Goal: Information Seeking & Learning: Learn about a topic

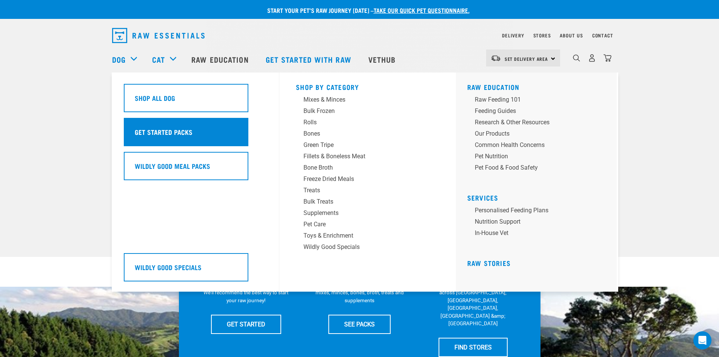
click at [140, 126] on div "Get Started Packs" at bounding box center [186, 132] width 125 height 28
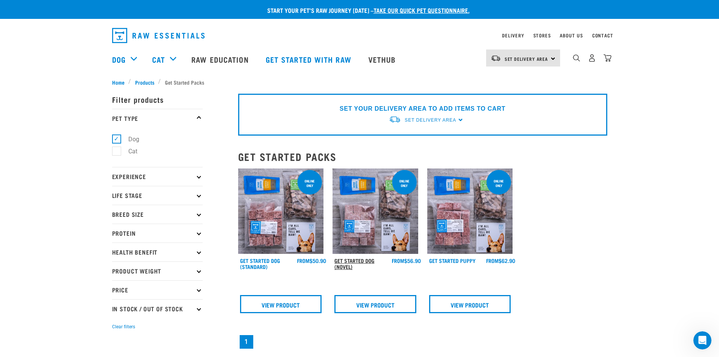
click at [354, 260] on link "Get Started Dog (Novel)" at bounding box center [354, 263] width 40 height 9
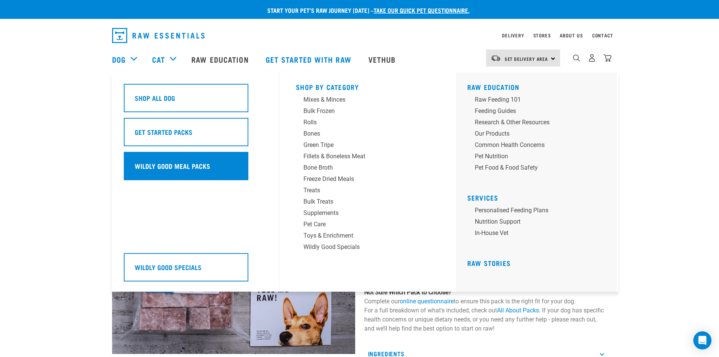
click at [162, 166] on h5 "Wildly Good Meal Packs" at bounding box center [172, 166] width 75 height 10
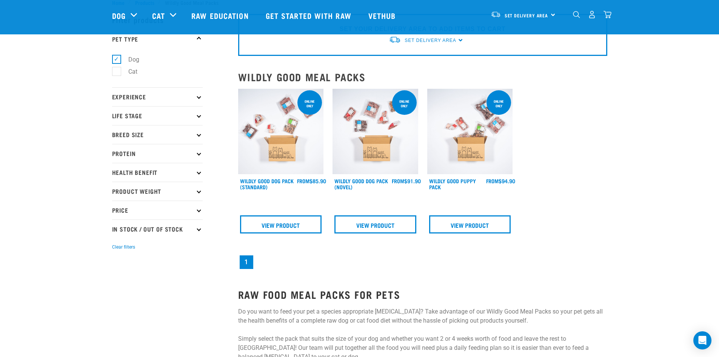
scroll to position [38, 0]
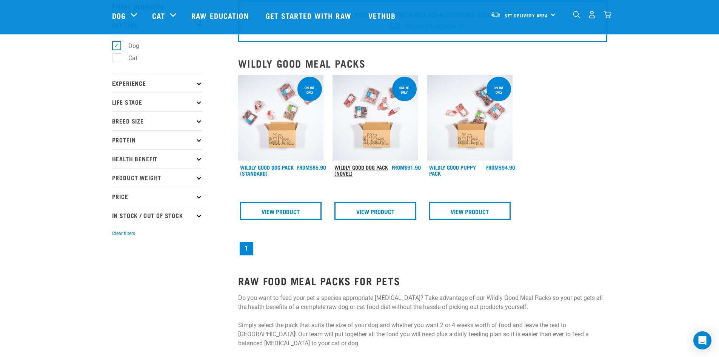
click at [374, 166] on link "Wildly Good Dog Pack (Novel)" at bounding box center [361, 170] width 54 height 9
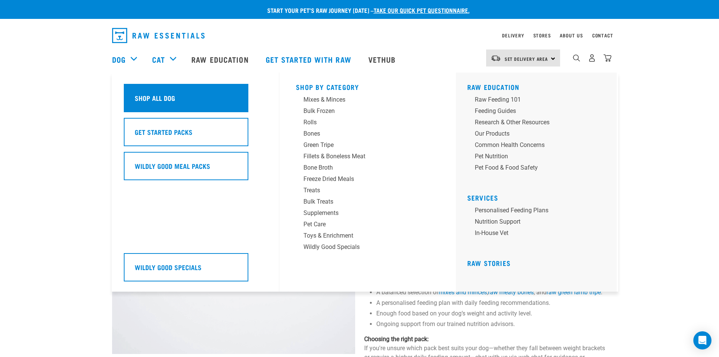
click at [146, 98] on h5 "Shop All Dog" at bounding box center [155, 98] width 40 height 10
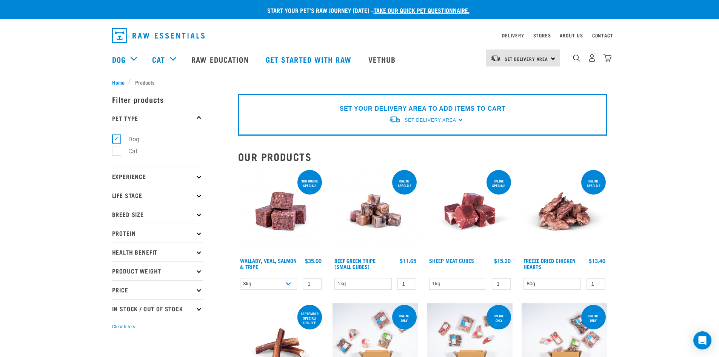
click at [199, 215] on icon at bounding box center [199, 214] width 4 height 4
click at [119, 234] on label "Small Dogs" at bounding box center [139, 234] width 46 height 9
click at [117, 234] on input "Small Dogs" at bounding box center [114, 233] width 5 height 5
checkbox input "true"
click at [199, 195] on icon at bounding box center [199, 195] width 4 height 4
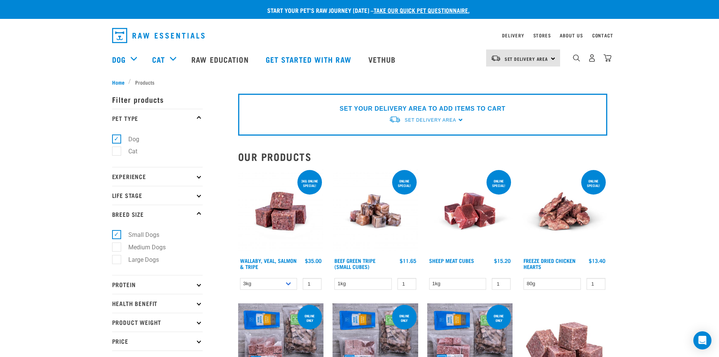
click at [197, 196] on icon at bounding box center [199, 195] width 4 height 4
click at [118, 255] on label "Adult Dog" at bounding box center [137, 252] width 42 height 9
click at [117, 254] on input "Adult Dog" at bounding box center [114, 251] width 5 height 5
checkbox input "true"
click at [198, 177] on icon at bounding box center [199, 176] width 4 height 4
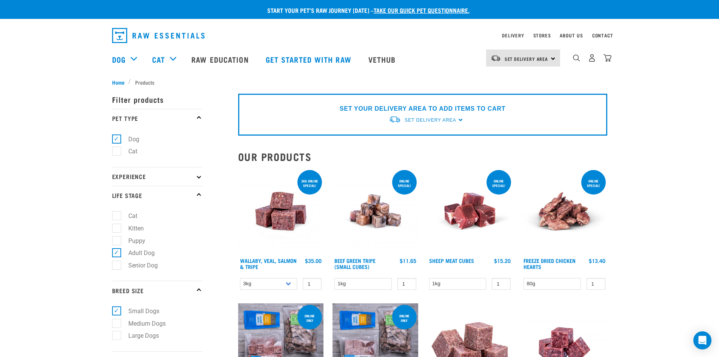
click at [201, 177] on p "Experience" at bounding box center [157, 176] width 91 height 19
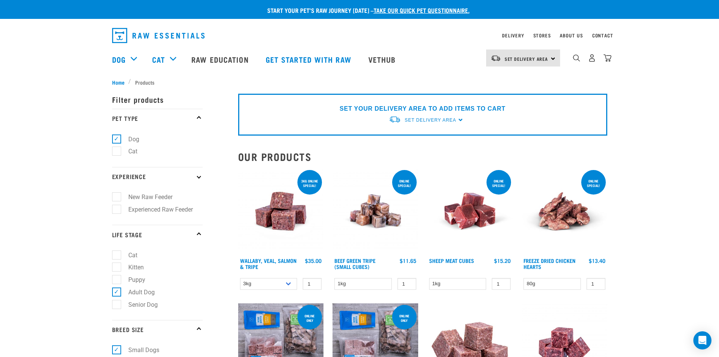
click at [118, 197] on label "New Raw Feeder" at bounding box center [145, 196] width 59 height 9
click at [117, 197] on input "New Raw Feeder" at bounding box center [114, 195] width 5 height 5
checkbox input "true"
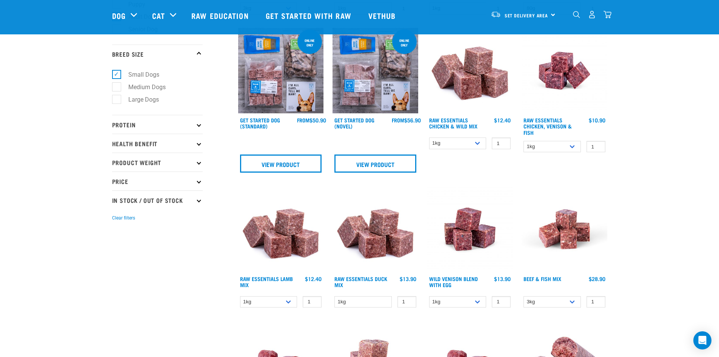
scroll to position [226, 0]
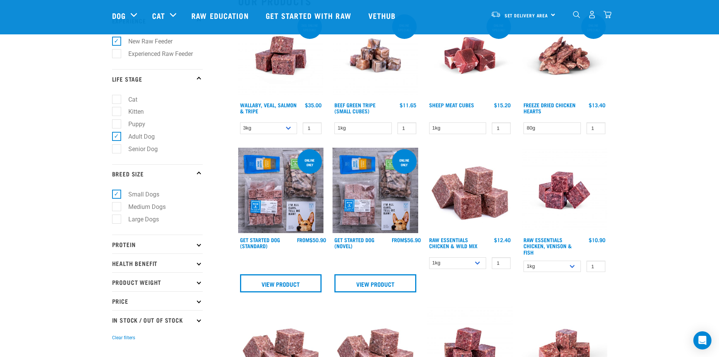
scroll to position [113, 0]
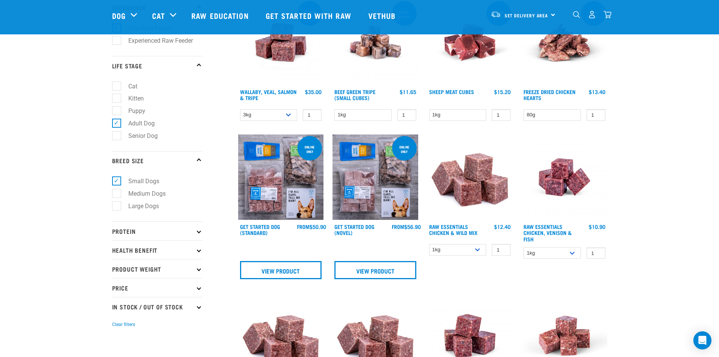
click at [199, 232] on icon at bounding box center [199, 231] width 4 height 4
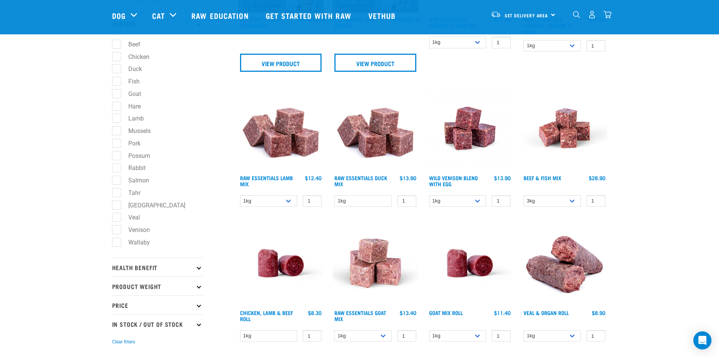
scroll to position [340, 0]
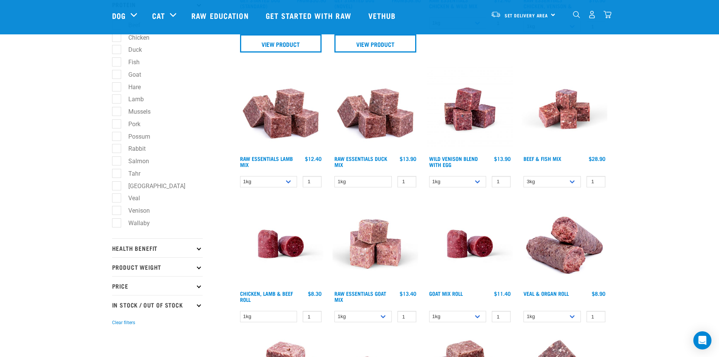
click at [198, 248] on icon at bounding box center [199, 248] width 4 height 4
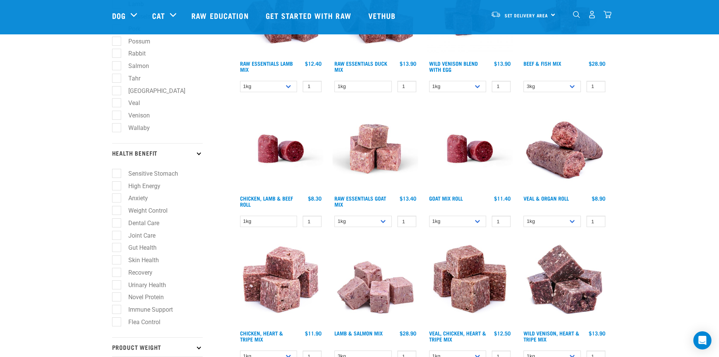
scroll to position [453, 0]
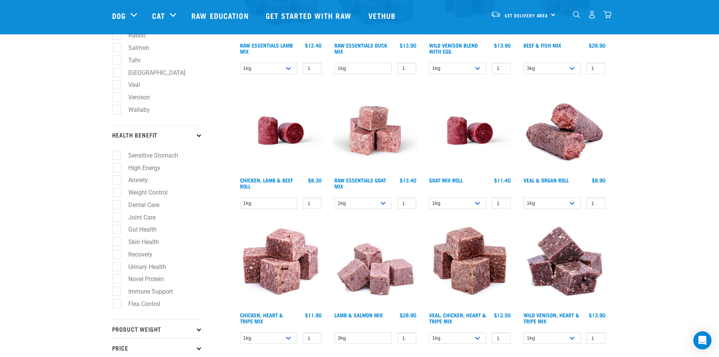
click at [119, 191] on label "Weight Control" at bounding box center [143, 192] width 54 height 9
click at [117, 191] on input "Weight Control" at bounding box center [114, 191] width 5 height 5
checkbox input "true"
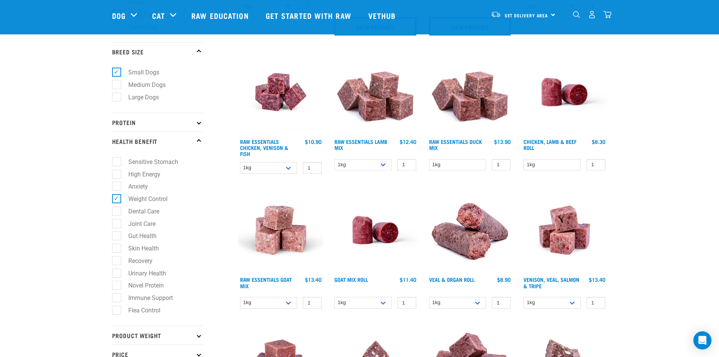
scroll to position [226, 0]
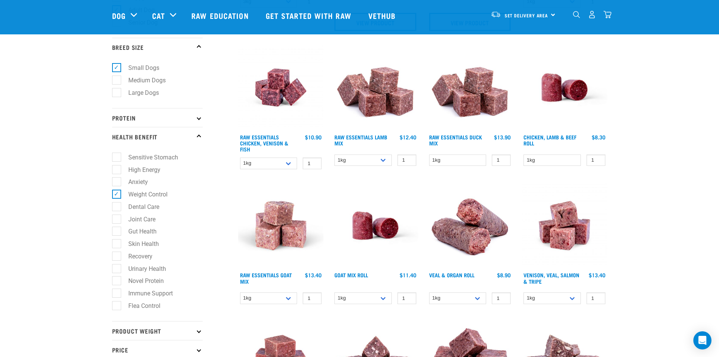
click at [118, 230] on label "Gut Health" at bounding box center [137, 230] width 43 height 9
click at [117, 230] on input "Gut Health" at bounding box center [114, 230] width 5 height 5
checkbox input "true"
click at [119, 243] on label "Skin Health" at bounding box center [139, 243] width 46 height 9
click at [117, 243] on input "Skin Health" at bounding box center [114, 242] width 5 height 5
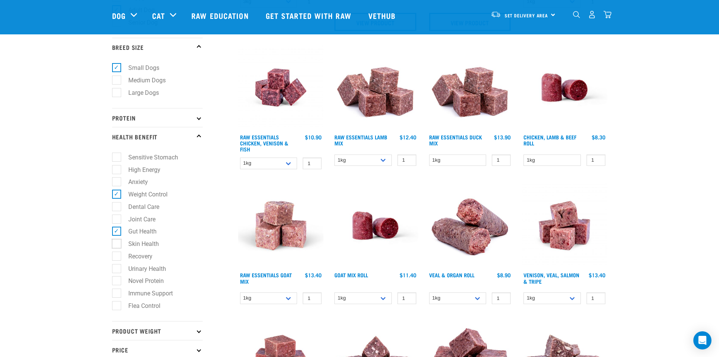
checkbox input "true"
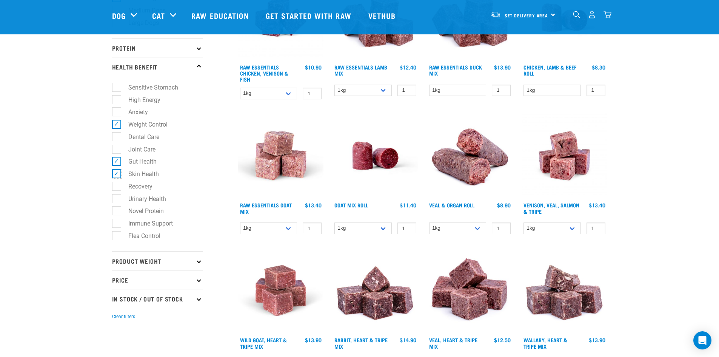
scroll to position [302, 0]
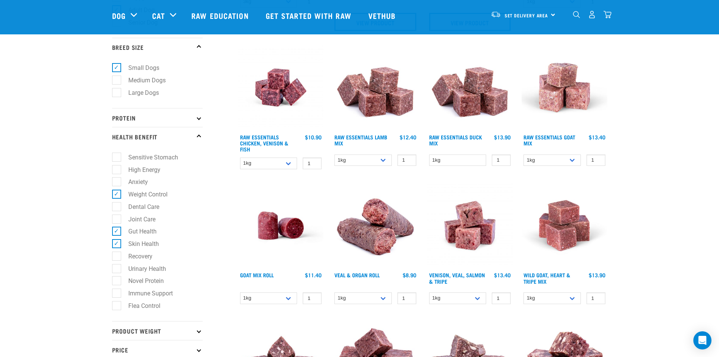
scroll to position [340, 0]
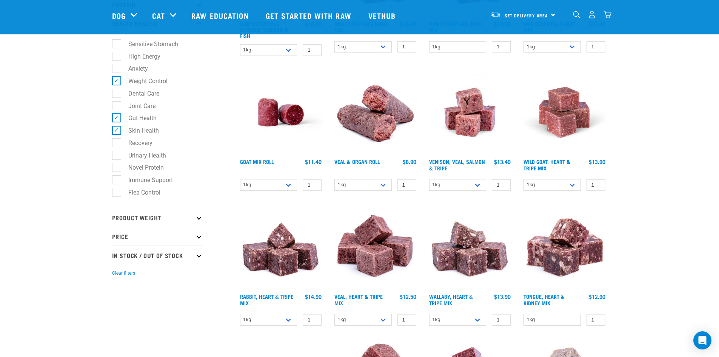
click at [199, 215] on icon at bounding box center [199, 217] width 4 height 4
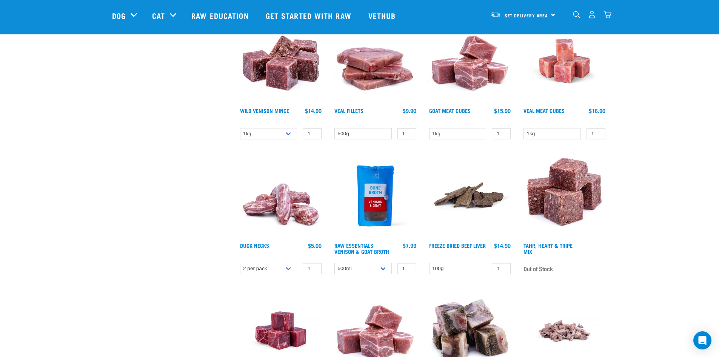
scroll to position [868, 0]
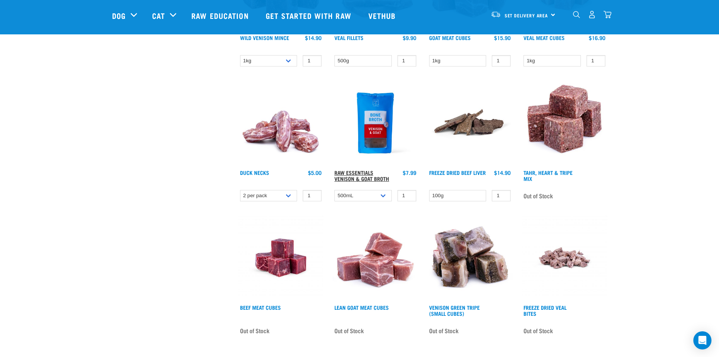
click at [359, 180] on link "Raw Essentials Venison & Goat Broth" at bounding box center [361, 175] width 55 height 9
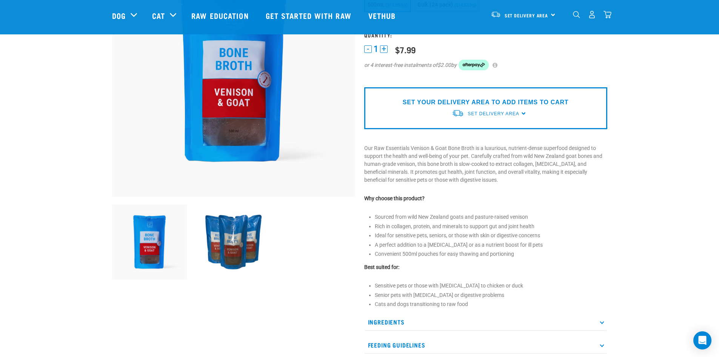
scroll to position [151, 0]
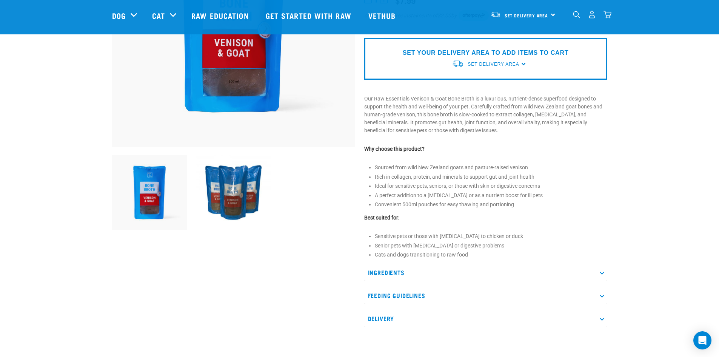
click at [563, 295] on p "Feeding Guidelines" at bounding box center [485, 295] width 243 height 17
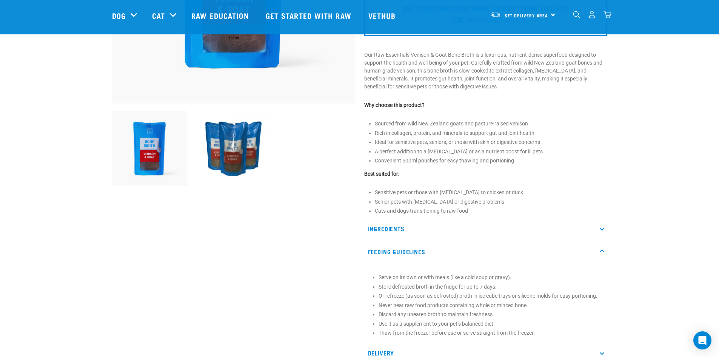
scroll to position [0, 0]
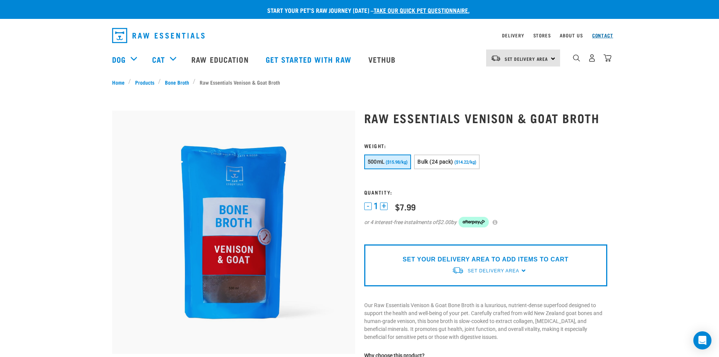
click at [603, 34] on link "Contact" at bounding box center [602, 35] width 21 height 3
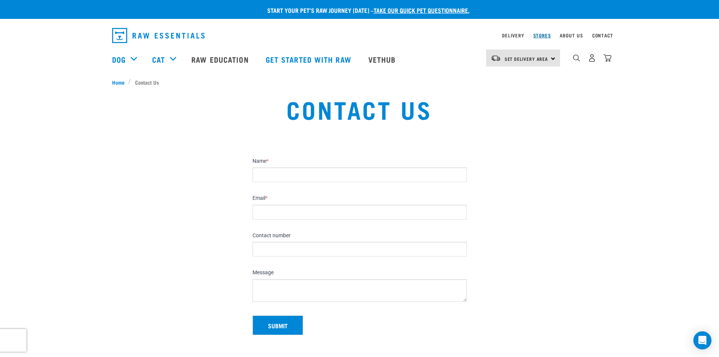
click at [547, 35] on link "Stores" at bounding box center [542, 35] width 18 height 3
